Goal: Find contact information: Find contact information

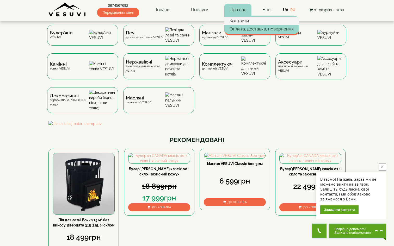
click at [242, 19] on link "Контакти" at bounding box center [261, 21] width 75 height 8
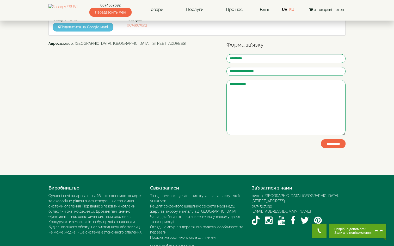
scroll to position [75, 0]
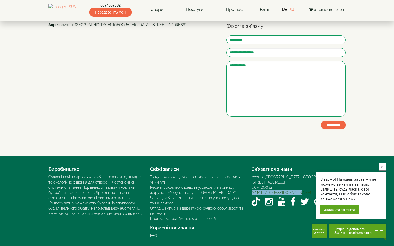
drag, startPoint x: 298, startPoint y: 188, endPoint x: 252, endPoint y: 188, distance: 46.1
click at [252, 190] on div "[EMAIL_ADDRESS][DOMAIN_NAME]" at bounding box center [299, 192] width 94 height 5
copy link "[EMAIL_ADDRESS][DOMAIN_NAME]"
